Goal: Task Accomplishment & Management: Manage account settings

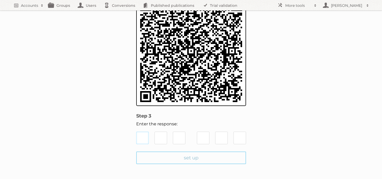
scroll to position [90, 0]
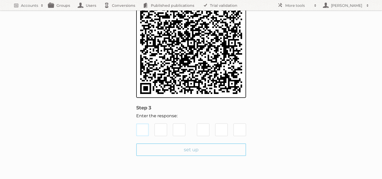
type input "3"
type input "6"
type input "5"
type input "2"
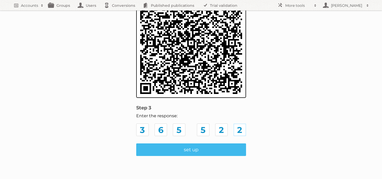
type input "2"
click at [192, 151] on input "set up" at bounding box center [191, 149] width 110 height 13
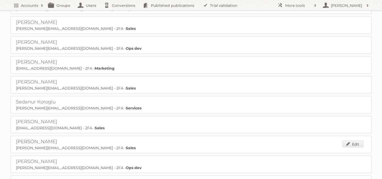
scroll to position [1422, 0]
click at [356, 140] on link "Edit" at bounding box center [353, 143] width 21 height 7
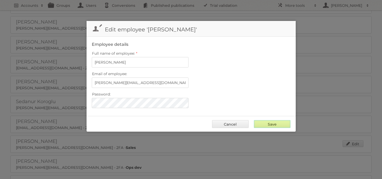
click at [281, 125] on input "Save" at bounding box center [272, 124] width 37 height 8
type input "..."
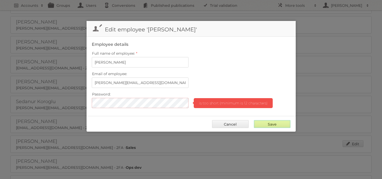
click at [267, 122] on input "Save" at bounding box center [272, 124] width 37 height 8
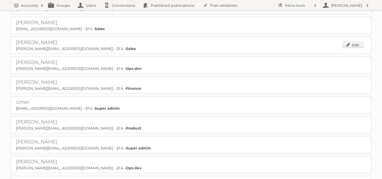
scroll to position [1522, 0]
